Goal: Task Accomplishment & Management: Manage account settings

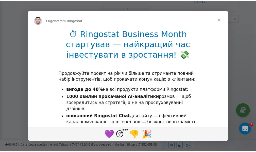
scroll to position [152, 0]
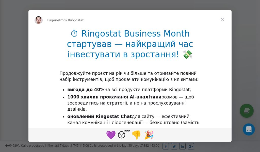
click at [223, 20] on span "Close" at bounding box center [222, 19] width 18 height 18
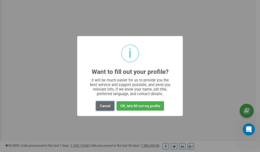
click at [107, 106] on button "Cancel" at bounding box center [105, 105] width 18 height 9
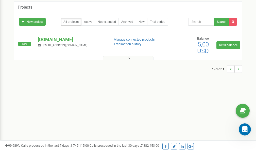
scroll to position [0, 0]
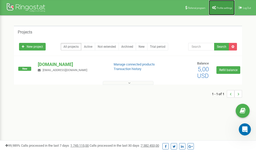
click at [219, 7] on span "Profile settings" at bounding box center [224, 8] width 15 height 3
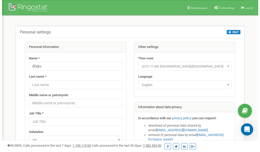
scroll to position [25, 0]
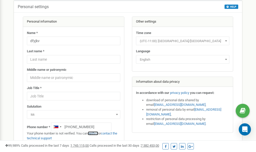
click at [96, 134] on link "verify it" at bounding box center [93, 134] width 10 height 4
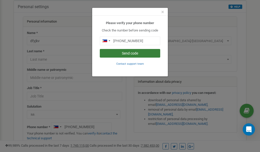
click at [132, 53] on button "Send code" at bounding box center [130, 53] width 60 height 9
